Goal: Check status: Check status

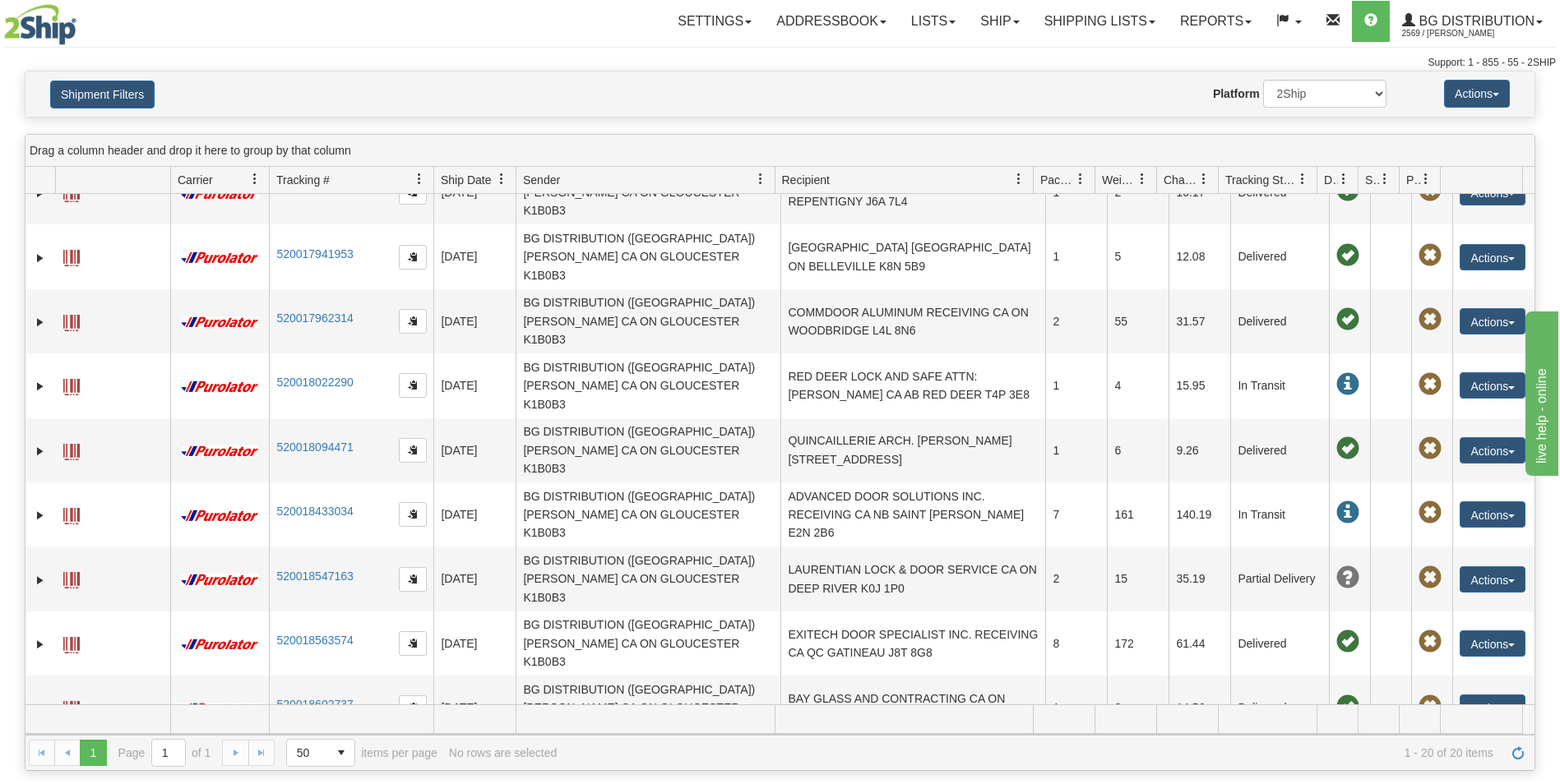
scroll to position [82, 0]
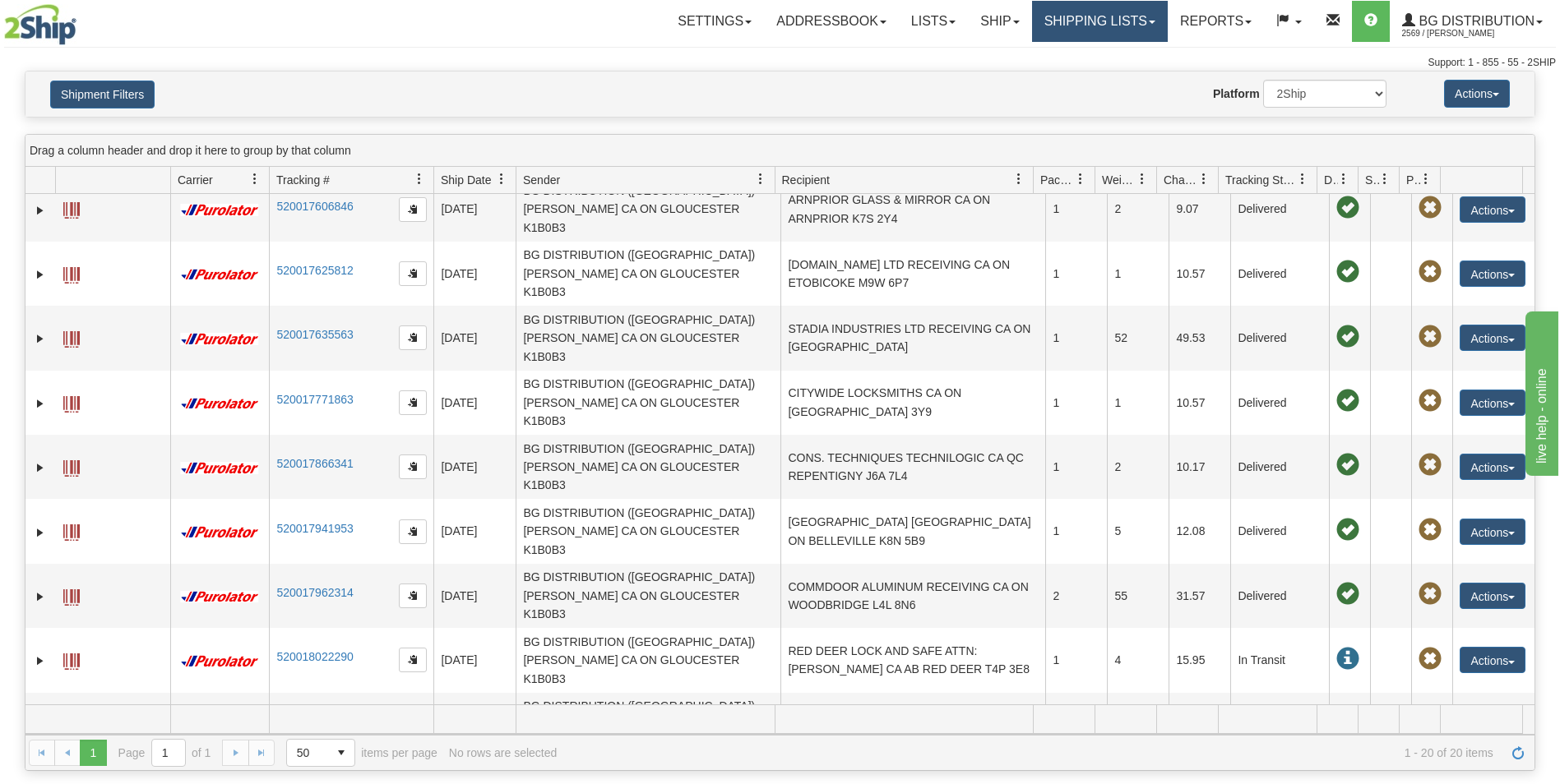
click at [1091, 21] on link "Shipping lists" at bounding box center [1099, 22] width 136 height 41
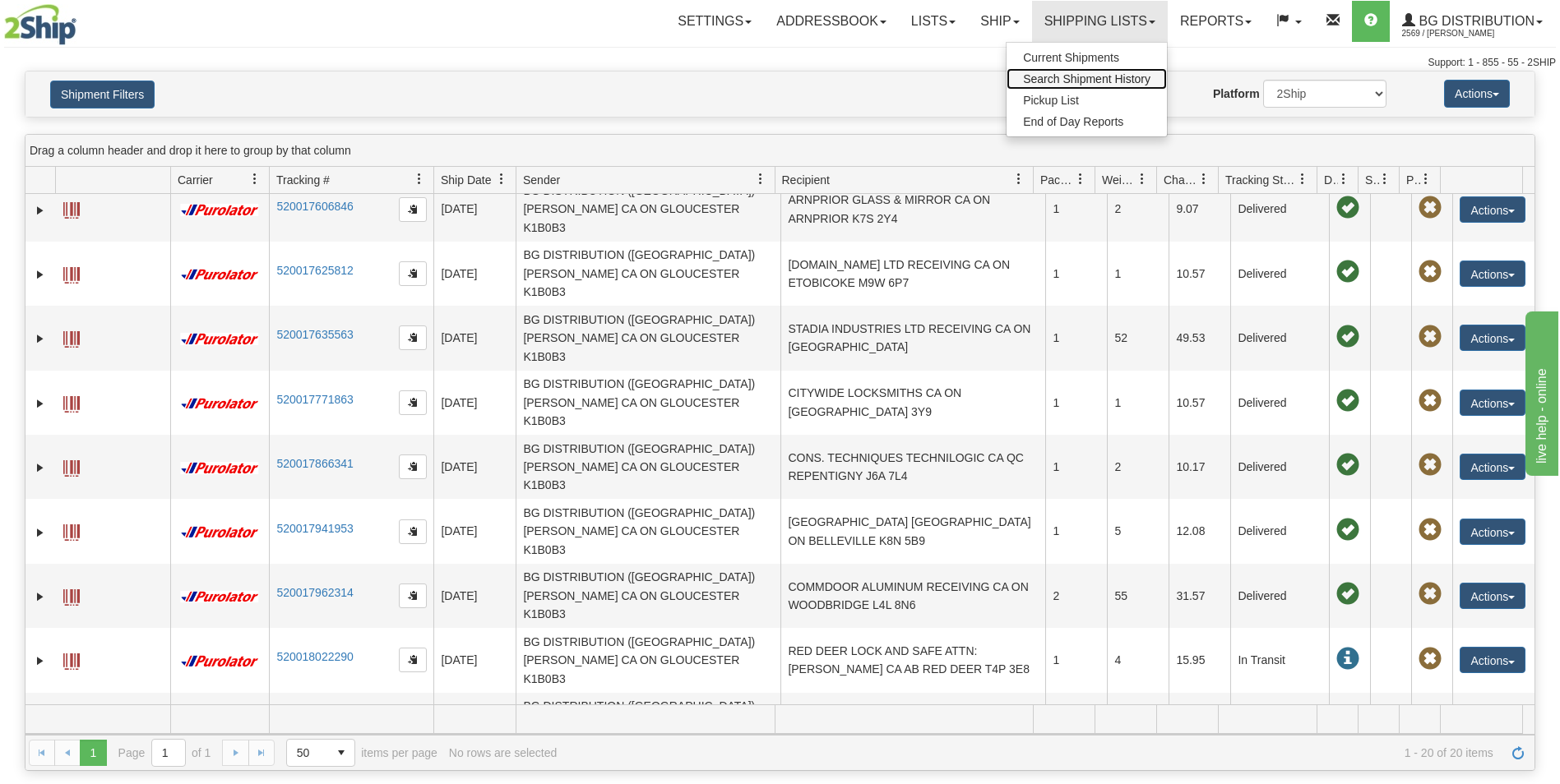
click at [1095, 73] on span "Search Shipment History" at bounding box center [1086, 78] width 127 height 13
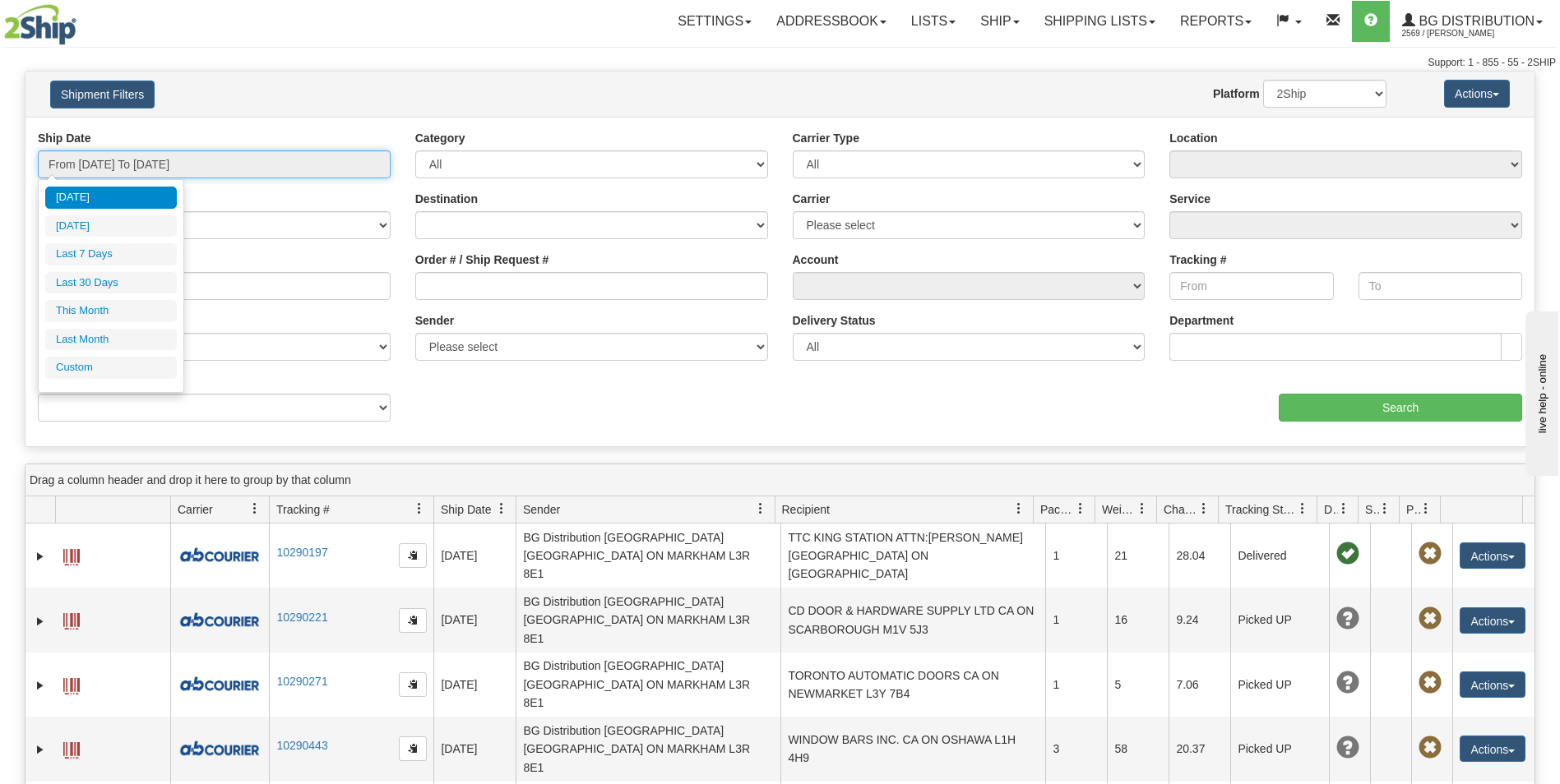
type input "[DATE]"
click at [276, 163] on input "From [DATE] To [DATE]" at bounding box center [214, 164] width 353 height 28
type input "[DATE]"
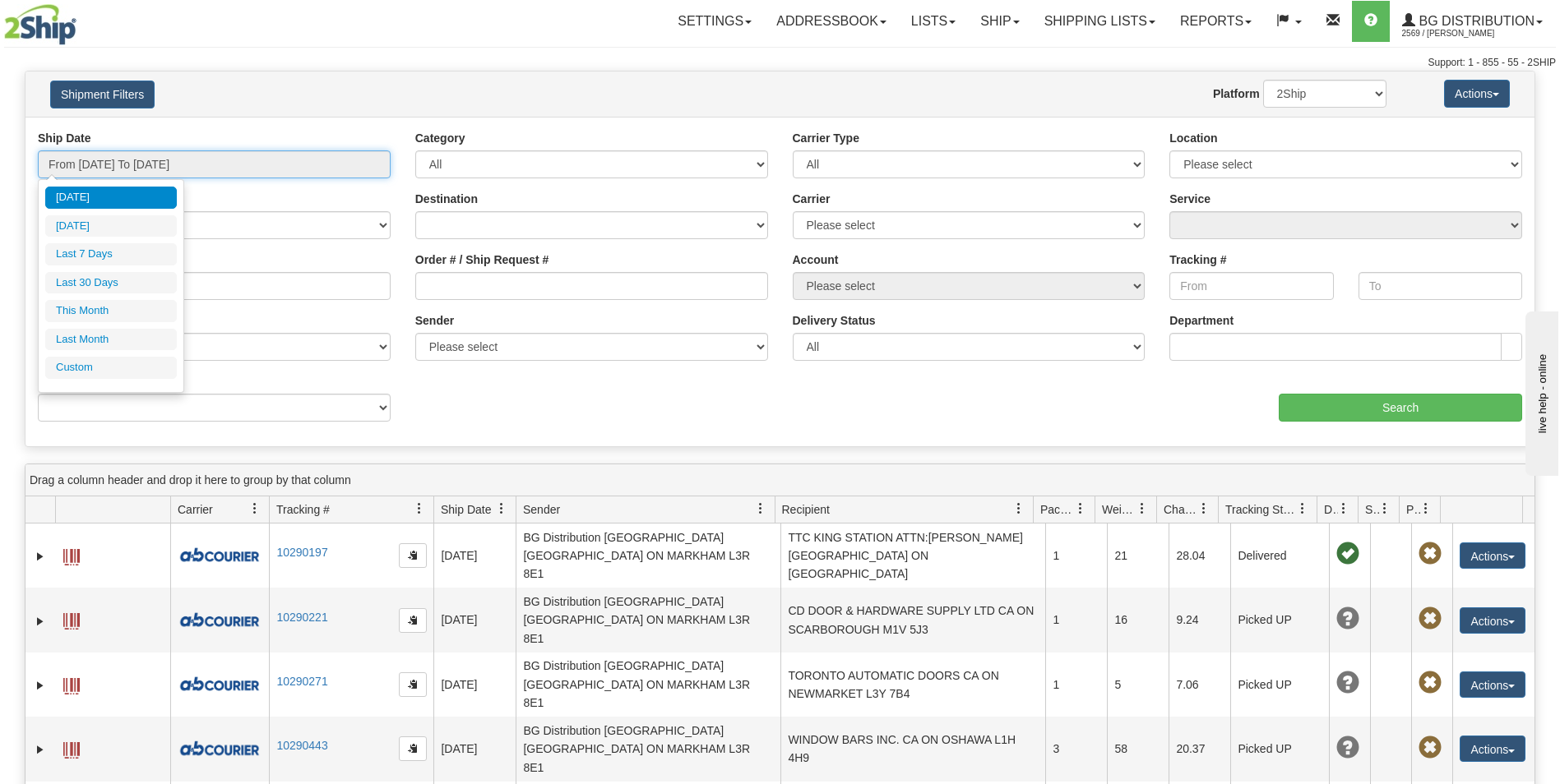
type input "[DATE]"
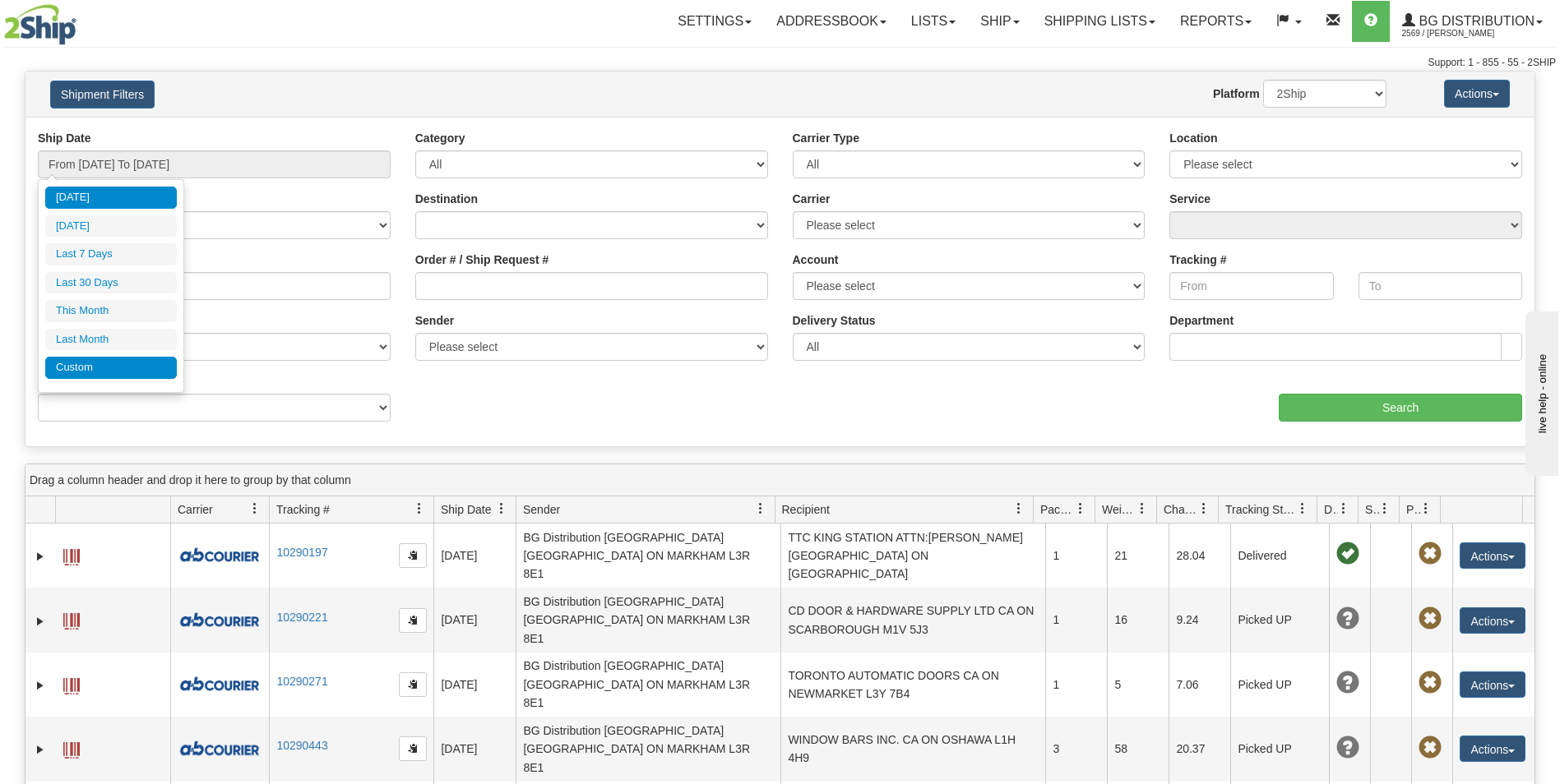
click at [120, 358] on li "Custom" at bounding box center [111, 367] width 132 height 22
type input "[DATE]"
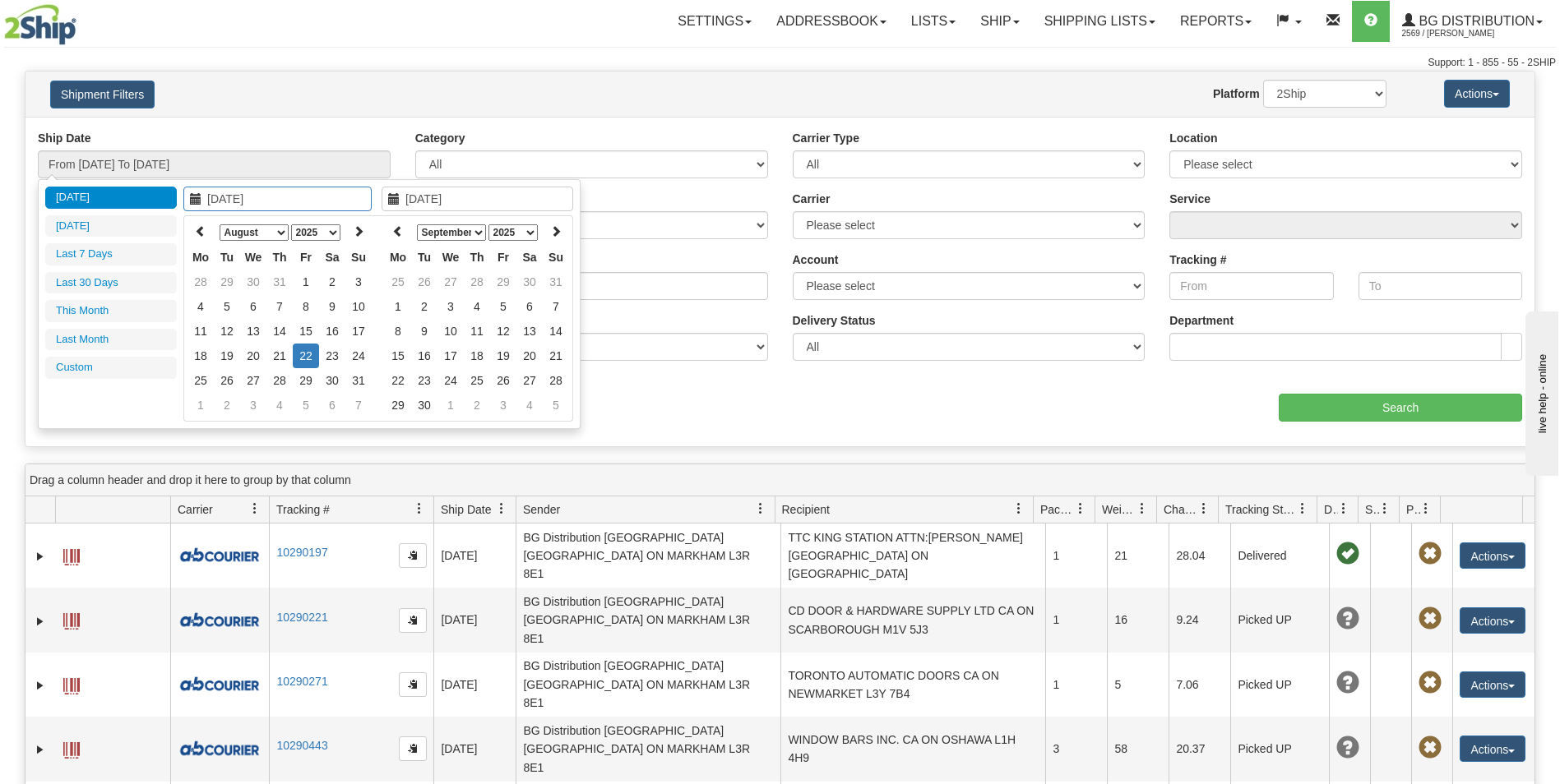
type input "[DATE]"
click at [229, 355] on td "19" at bounding box center [226, 355] width 27 height 25
click at [395, 230] on icon at bounding box center [398, 231] width 11 height 11
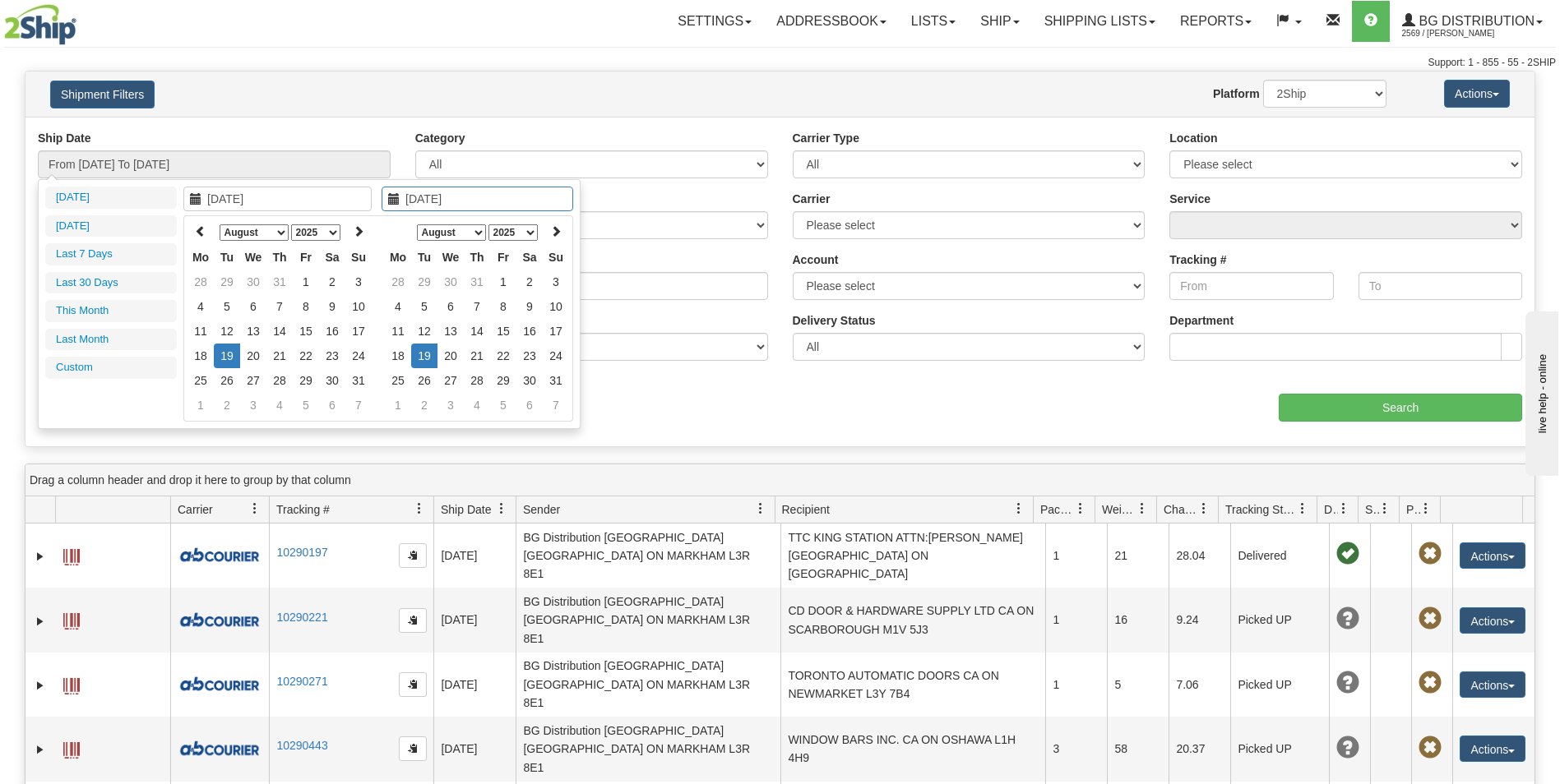
type input "[DATE]"
click at [419, 358] on td "19" at bounding box center [424, 355] width 27 height 25
type input "From [DATE] To [DATE]"
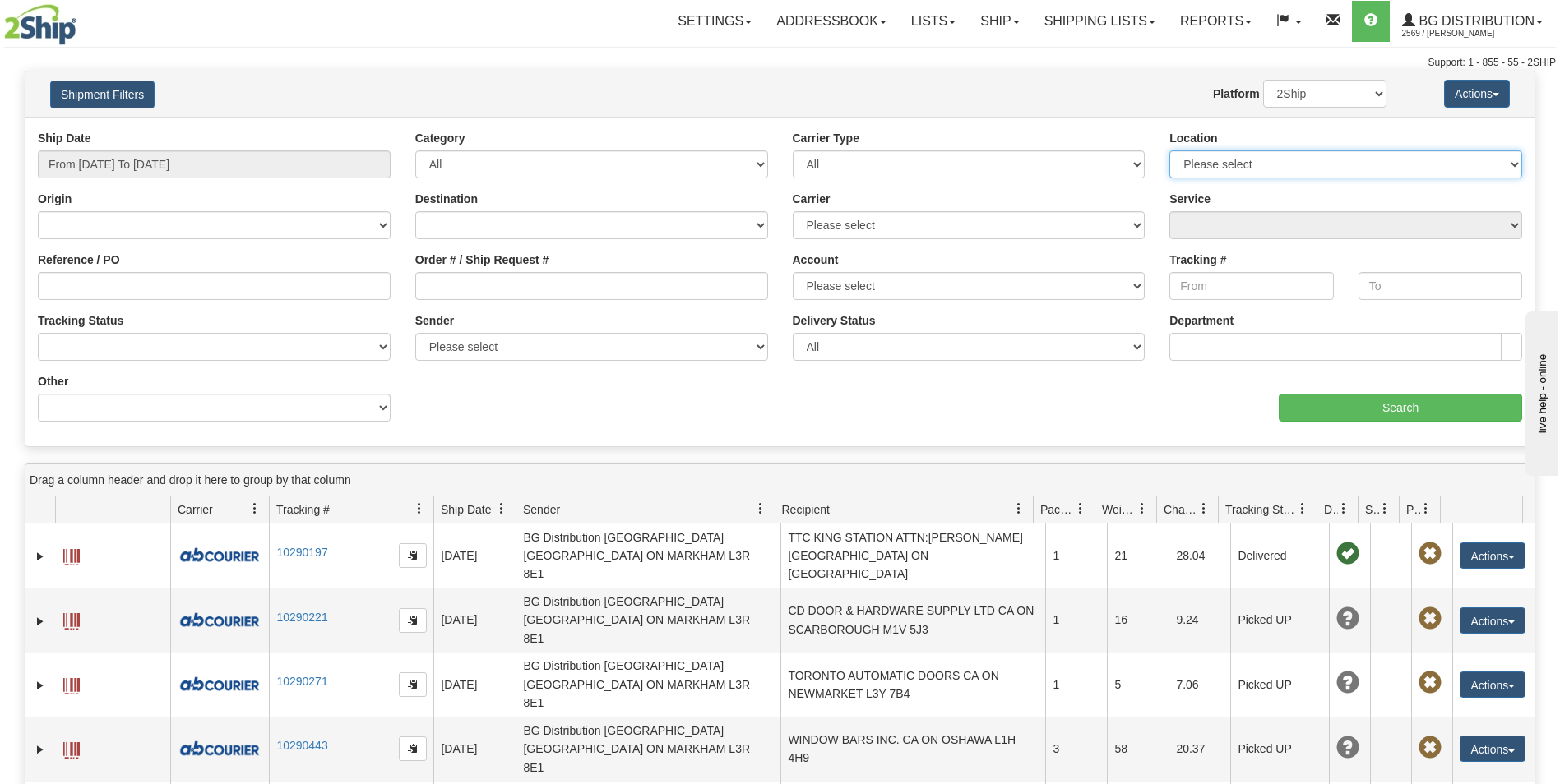
click at [1254, 163] on select "Please select [GEOGRAPHIC_DATA] K1B 3W7 [GEOGRAPHIC_DATA] [GEOGRAPHIC_DATA] [GE…" at bounding box center [1346, 164] width 353 height 28
select select "5436"
click at [1169, 151] on select "Please select [GEOGRAPHIC_DATA] K1B 3W7 [GEOGRAPHIC_DATA] [GEOGRAPHIC_DATA] [GE…" at bounding box center [1346, 164] width 353 height 28
click at [1428, 411] on input "Search" at bounding box center [1400, 407] width 244 height 28
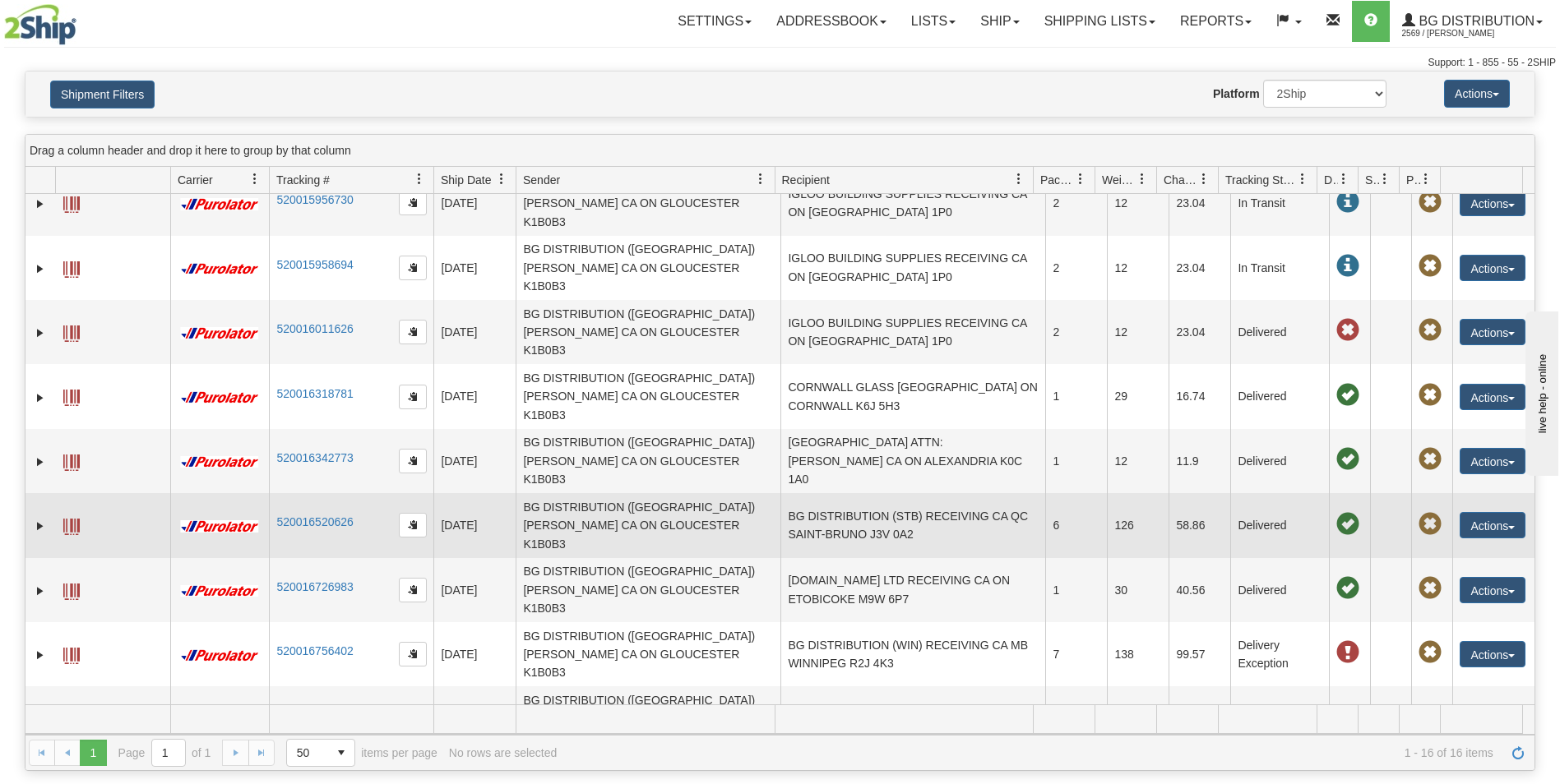
scroll to position [244, 0]
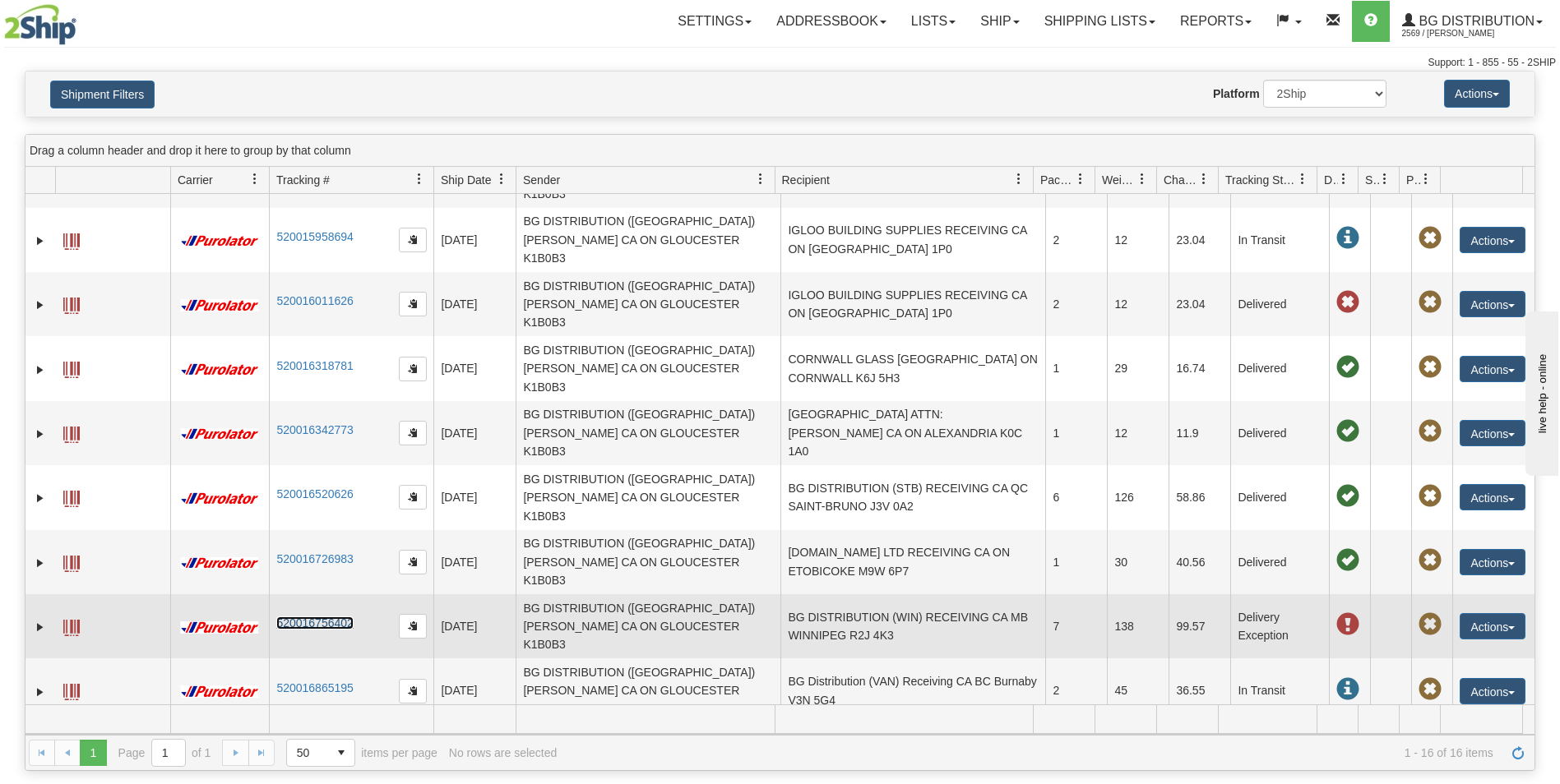
click at [338, 616] on link "520016756402" at bounding box center [314, 622] width 77 height 13
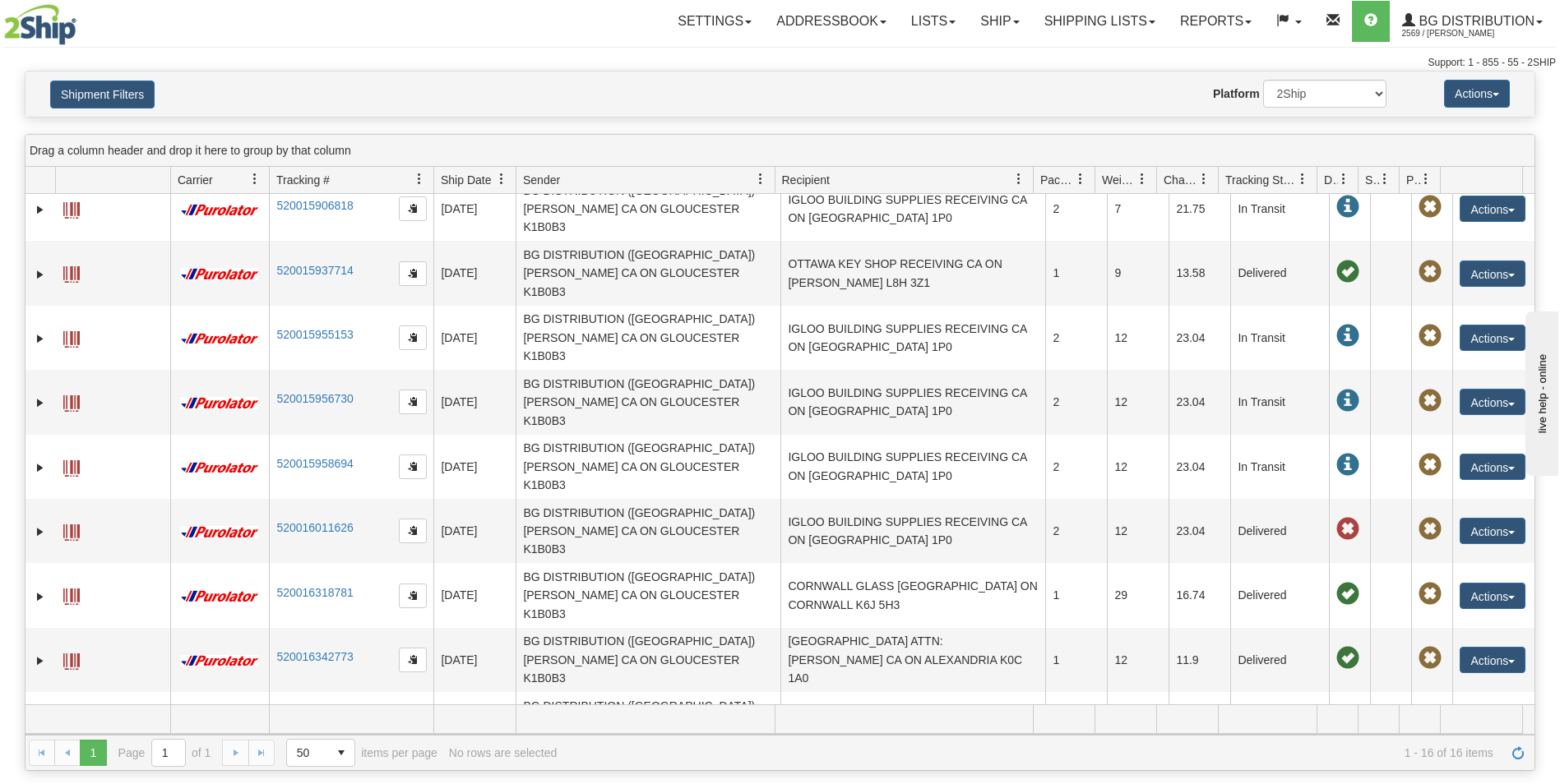
scroll to position [0, 0]
